Goal: Task Accomplishment & Management: Complete application form

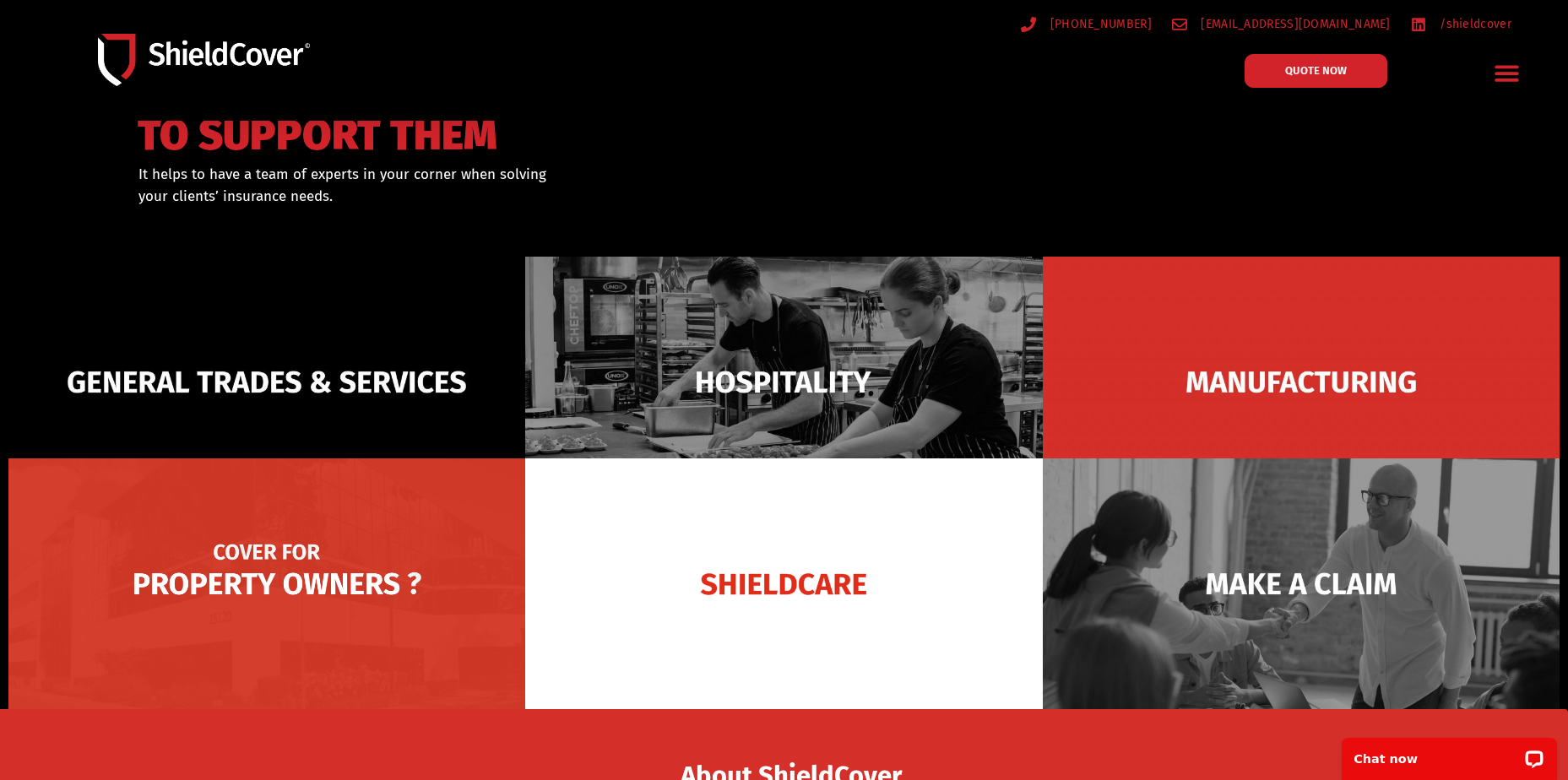
scroll to position [169, 0]
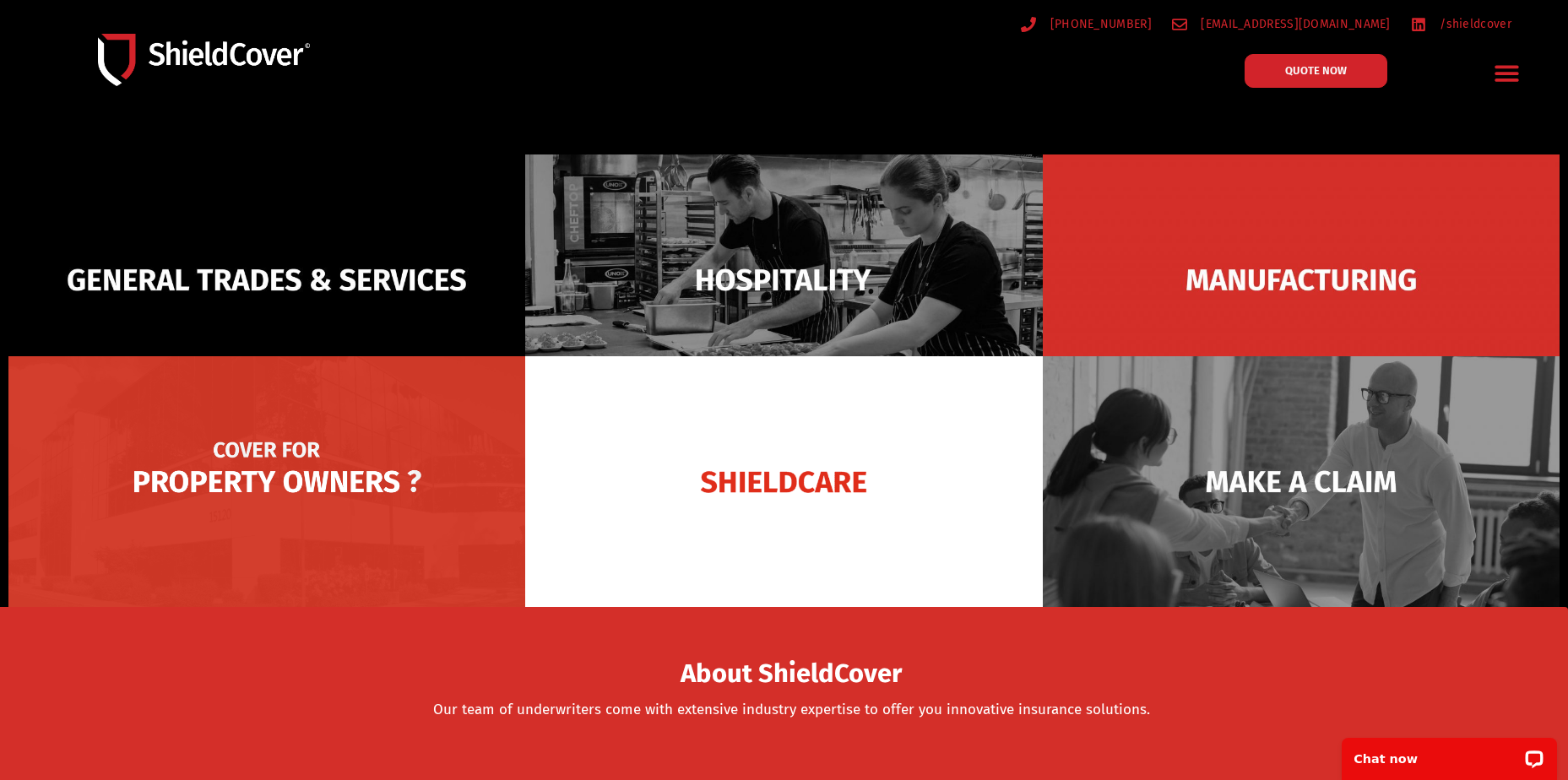
click at [322, 487] on img at bounding box center [266, 482] width 517 height 251
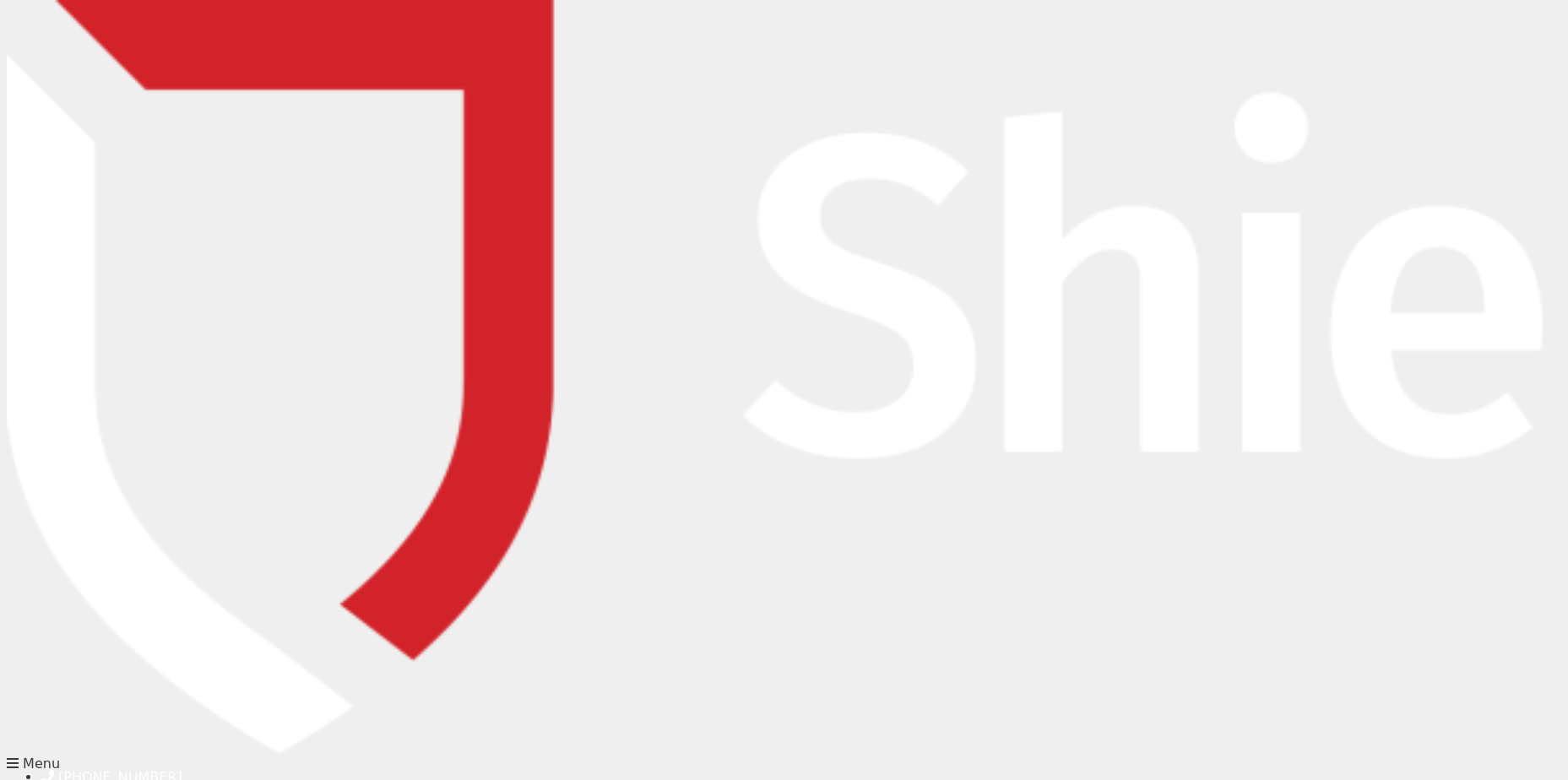
type input "[PERSON_NAME]"
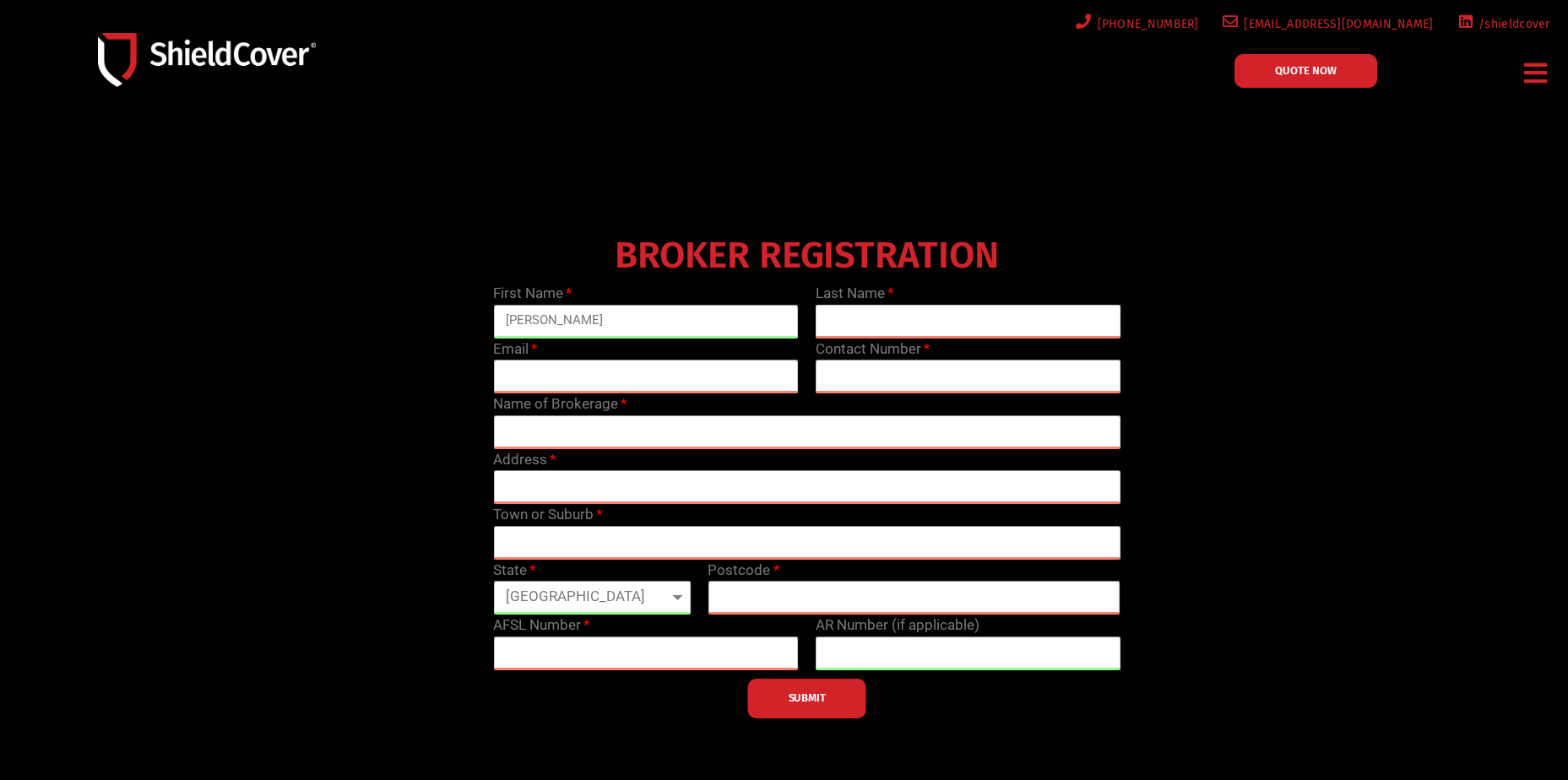
type input "[PERSON_NAME]"
type input "[PERSON_NAME][EMAIL_ADDRESS][PERSON_NAME][DOMAIN_NAME]"
type input "0417592877"
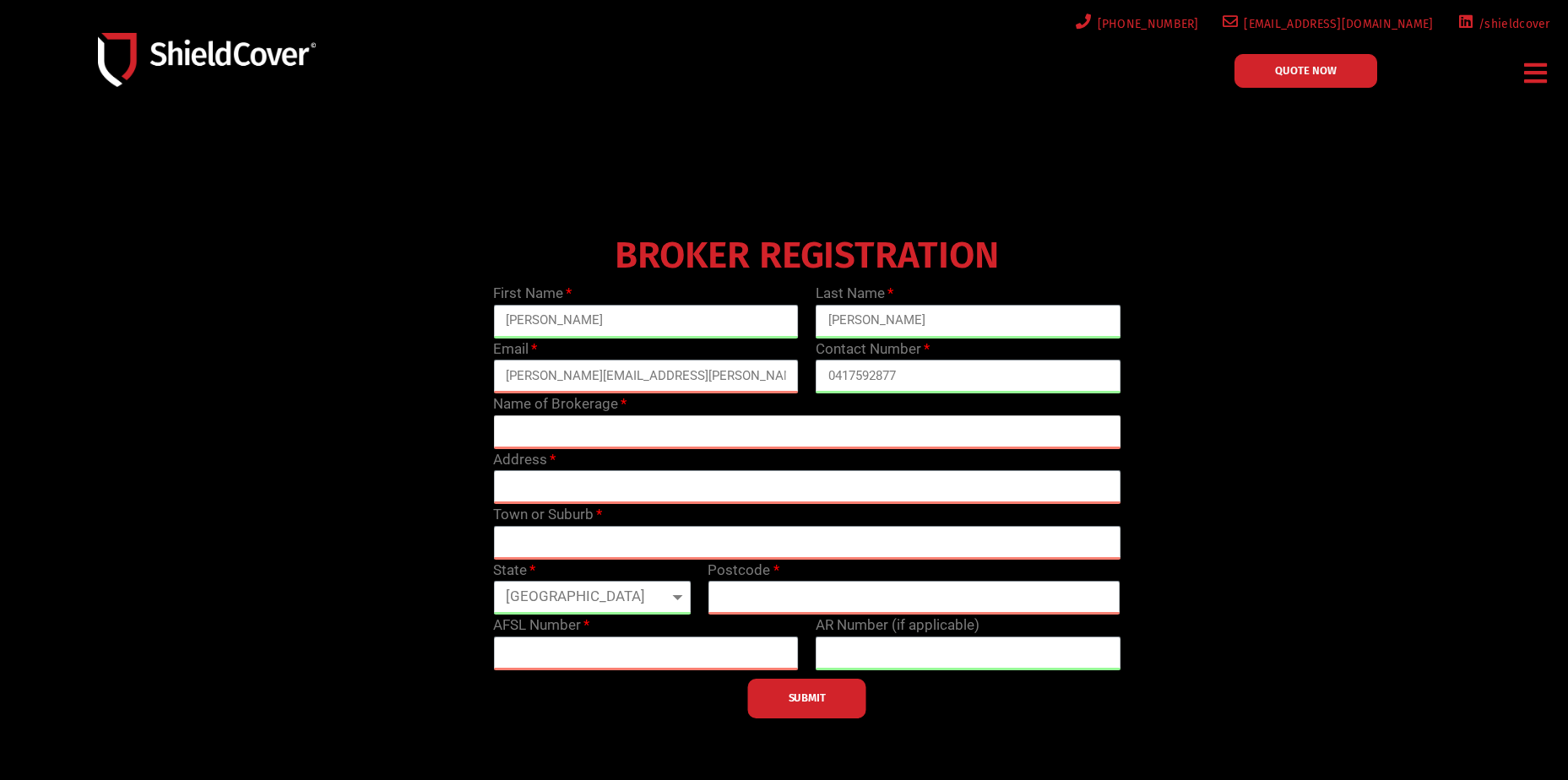
type input "Aviso - [PERSON_NAME][GEOGRAPHIC_DATA]"
type input "[STREET_ADDRESS]"
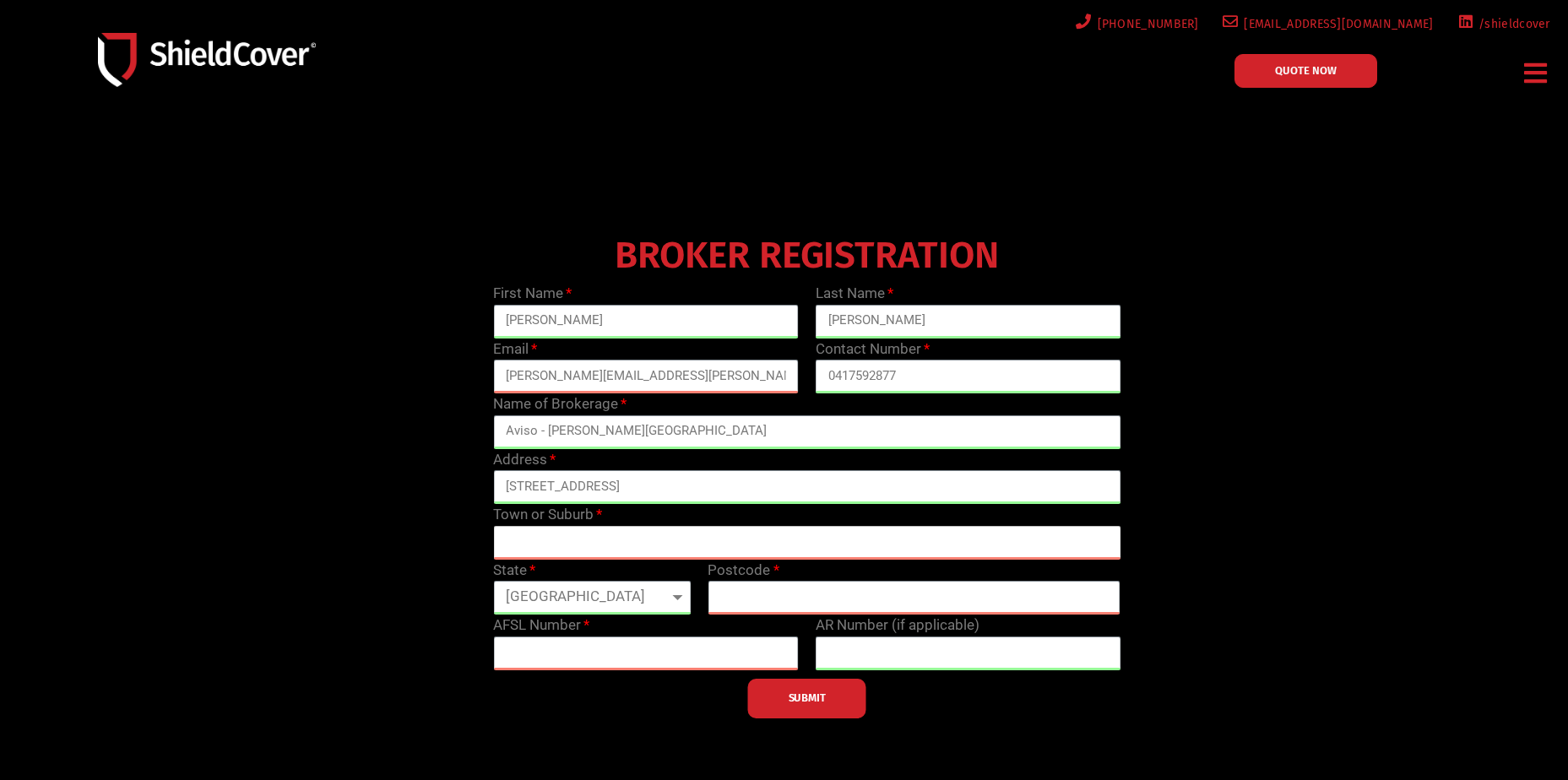
type input "[PERSON_NAME] Bay"
select select "[GEOGRAPHIC_DATA]"
type input "2481"
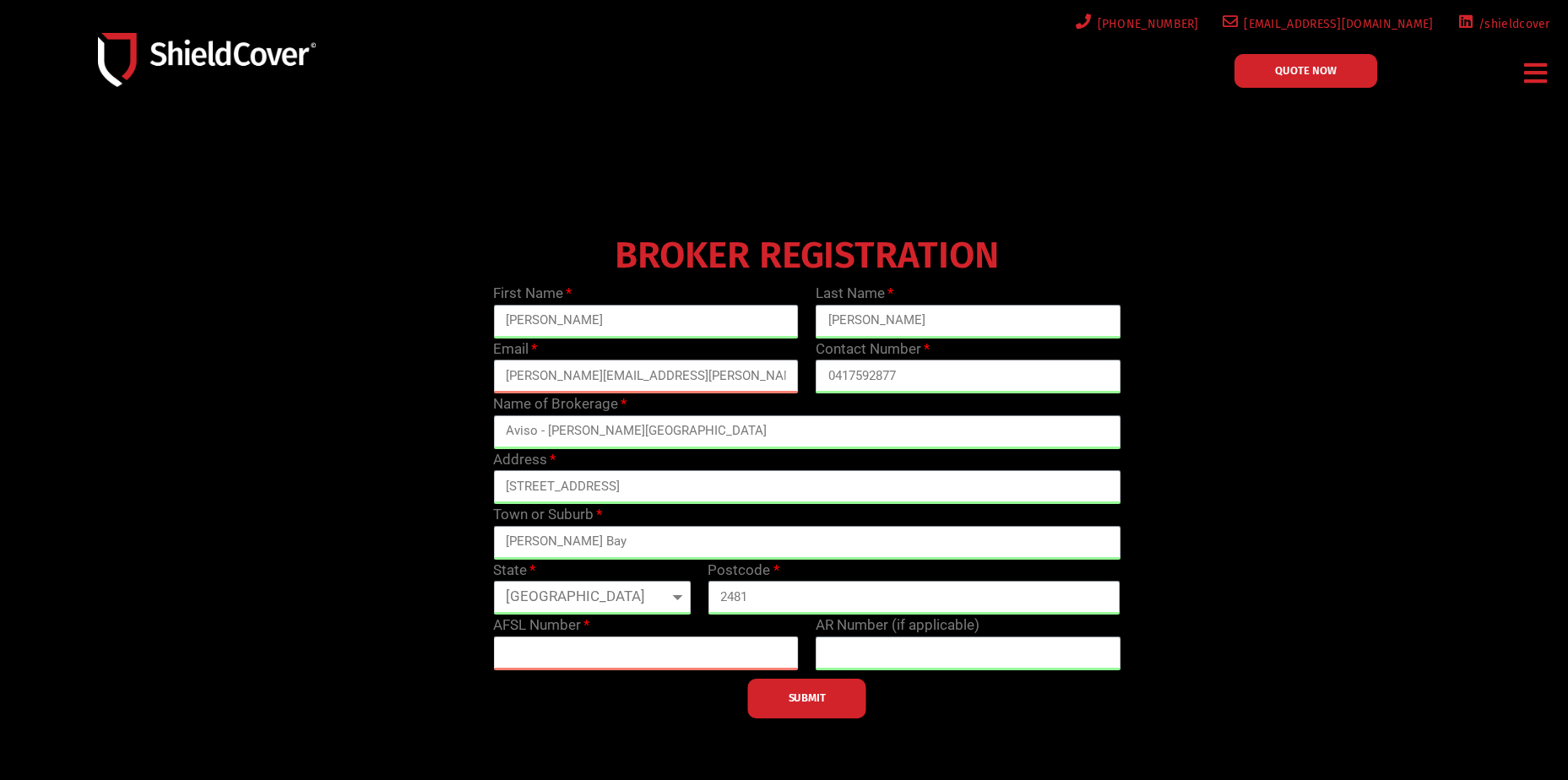
type input "239041"
drag, startPoint x: 535, startPoint y: 432, endPoint x: 462, endPoint y: 433, distance: 73.0
click at [462, 433] on div "BROKER REGISTRATION First Name [PERSON_NAME] Name [PERSON_NAME] Email [PERSON_N…" at bounding box center [807, 474] width 1289 height 490
type input "PSC - [PERSON_NAME][GEOGRAPHIC_DATA]"
click at [826, 700] on span "SUBMIT" at bounding box center [808, 699] width 38 height 4
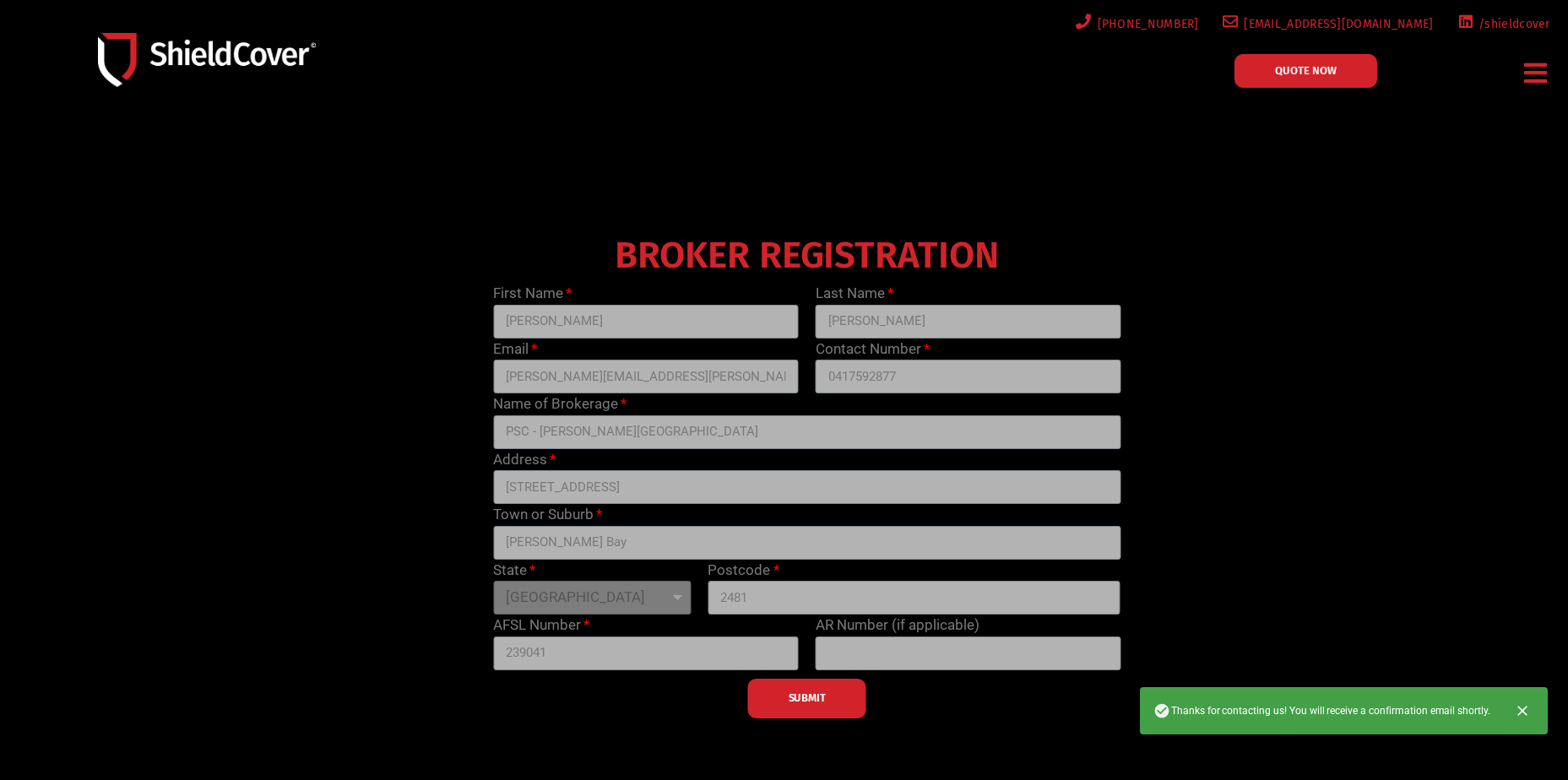
drag, startPoint x: 1531, startPoint y: 691, endPoint x: 1489, endPoint y: 722, distance: 52.2
click at [1531, 692] on div "Thanks for contacting us! You will receive a confirmation email shortly." at bounding box center [1344, 711] width 408 height 47
click at [1512, 708] on button "Close" at bounding box center [1523, 711] width 38 height 38
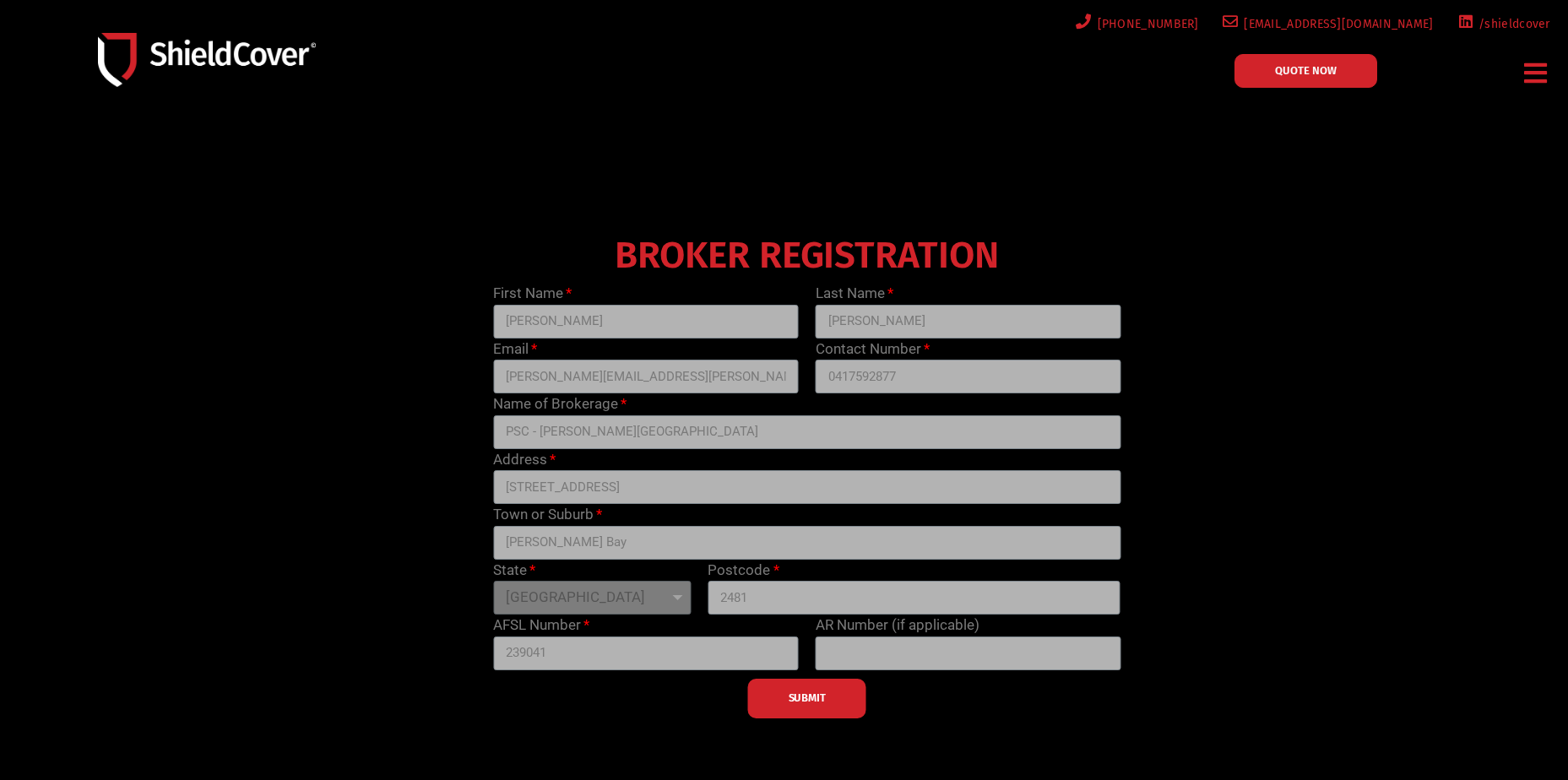
click at [1293, 70] on span "QUOTE NOW" at bounding box center [1305, 71] width 62 height 11
